Goal: Use online tool/utility: Use online tool/utility

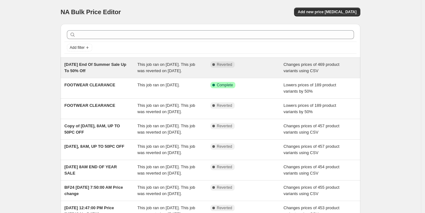
click at [179, 71] on span "This job ran on [DATE]. This job was reverted on [DATE]." at bounding box center [167, 67] width 58 height 11
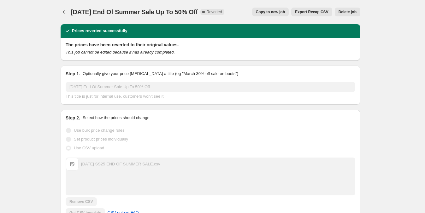
click at [277, 14] on span "Copy to new job" at bounding box center [270, 11] width 29 height 5
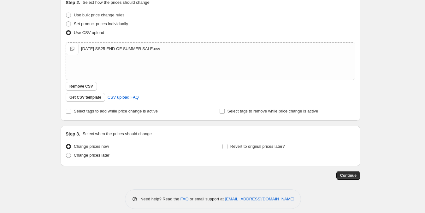
scroll to position [79, 0]
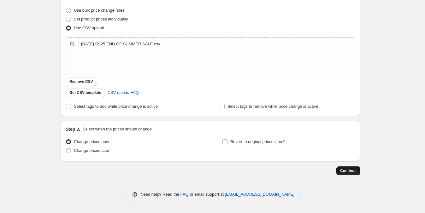
click at [354, 170] on span "Continue" at bounding box center [348, 170] width 16 height 5
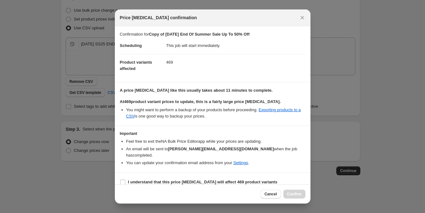
click at [171, 173] on section "I understand that this price [MEDICAL_DATA] will affect 469 product variants" at bounding box center [213, 182] width 196 height 19
click at [174, 180] on b "I understand that this price [MEDICAL_DATA] will affect 469 product variants" at bounding box center [202, 182] width 149 height 5
click at [123, 179] on span ":r2t:" at bounding box center [123, 182] width 6 height 6
click at [123, 180] on input "I understand that this price [MEDICAL_DATA] will affect 469 product variants" at bounding box center [122, 182] width 5 height 5
checkbox input "true"
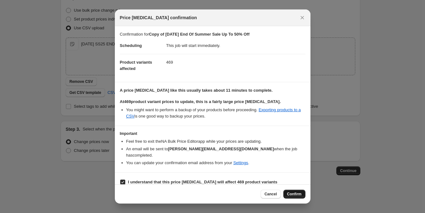
click at [299, 198] on button "Confirm" at bounding box center [294, 194] width 22 height 9
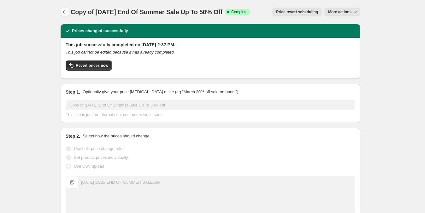
click at [63, 9] on button "Price change jobs" at bounding box center [65, 12] width 9 height 9
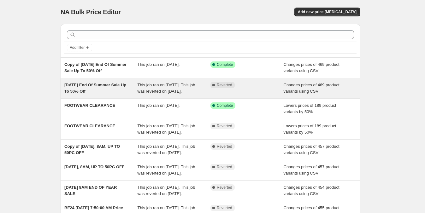
click at [122, 91] on div "[DATE] End Of Summer Sale Up To 50% Off" at bounding box center [100, 88] width 73 height 13
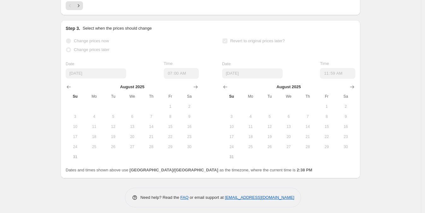
scroll to position [407, 0]
